Goal: Find specific page/section

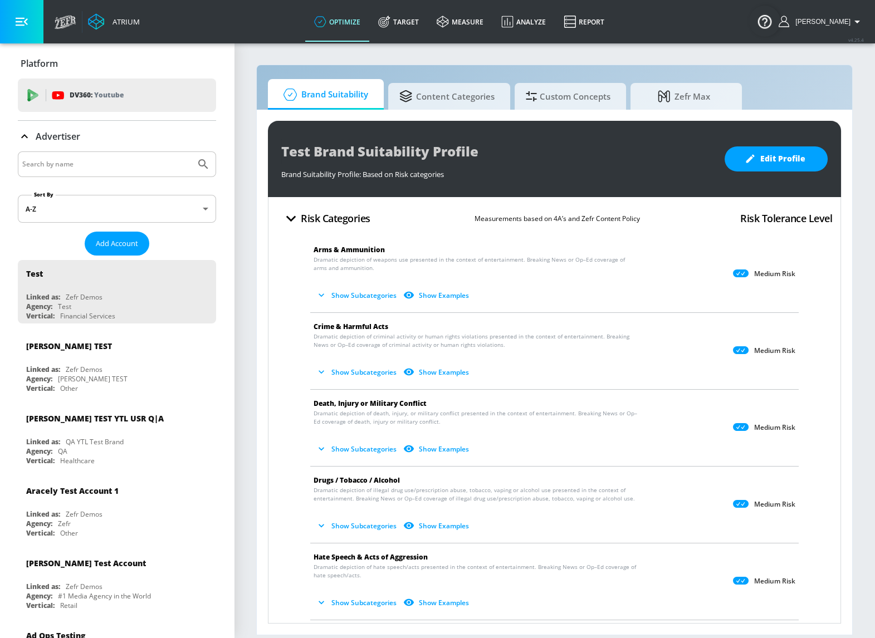
click at [166, 160] on input "Search by name" at bounding box center [106, 164] width 169 height 14
type input "paramount"
click at [191, 152] on button "Submit Search" at bounding box center [203, 164] width 24 height 24
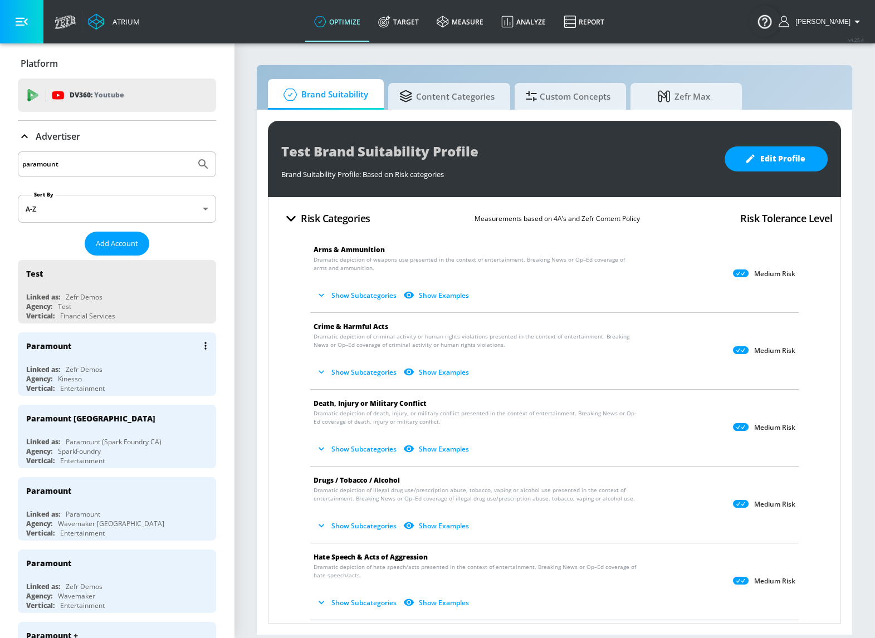
click at [158, 350] on div "Paramount" at bounding box center [119, 345] width 187 height 27
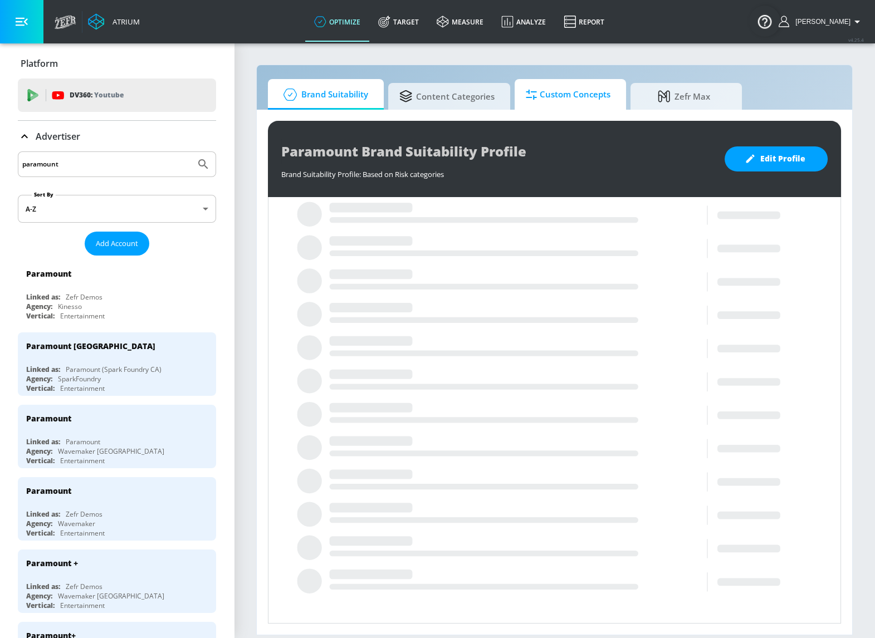
click at [562, 92] on span "Custom Concepts" at bounding box center [568, 94] width 85 height 27
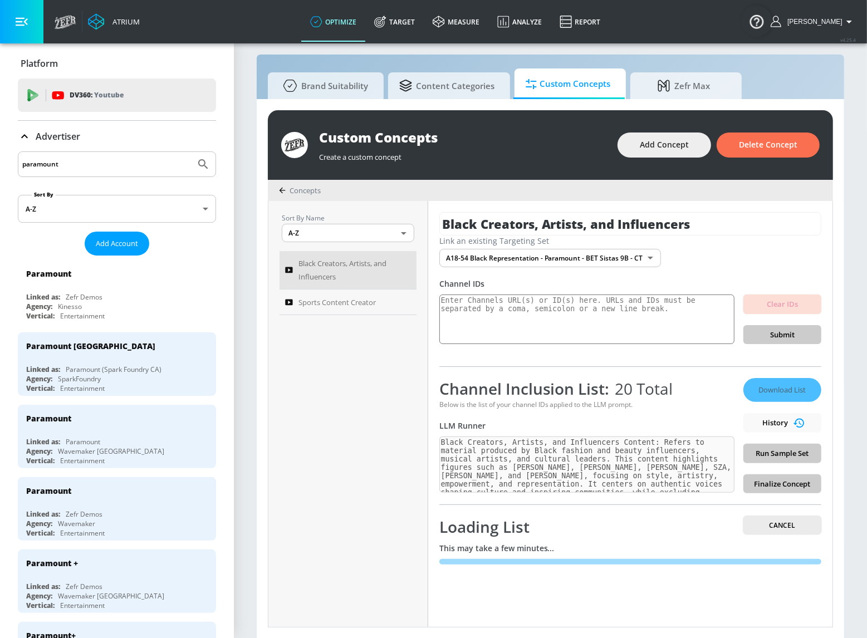
drag, startPoint x: 874, startPoint y: 308, endPoint x: 842, endPoint y: 231, distance: 84.2
click at [842, 231] on div "Custom Concepts Create a custom concept Add Concept Delete Concept Concepts Sor…" at bounding box center [550, 369] width 587 height 540
